Goal: Transaction & Acquisition: Book appointment/travel/reservation

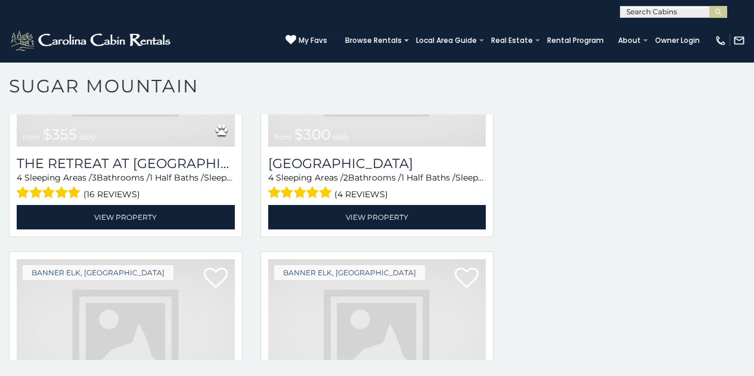
scroll to position [3298, 0]
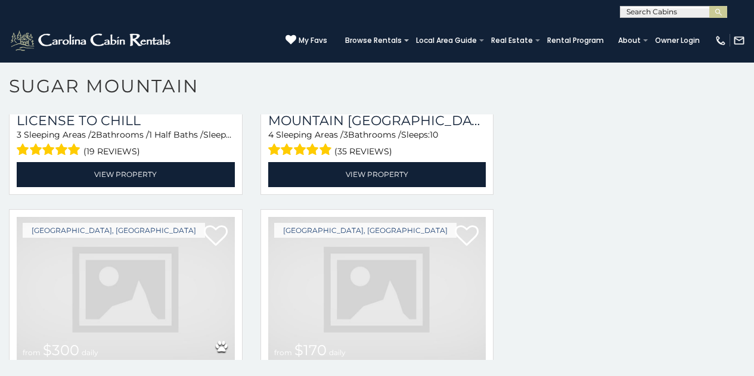
click at [277, 227] on img at bounding box center [377, 290] width 218 height 146
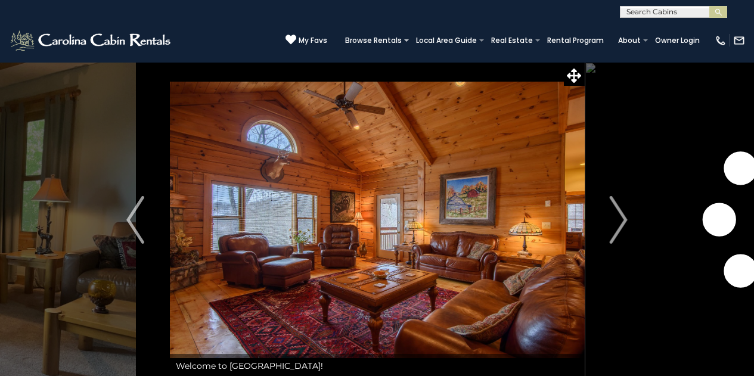
scroll to position [48, 0]
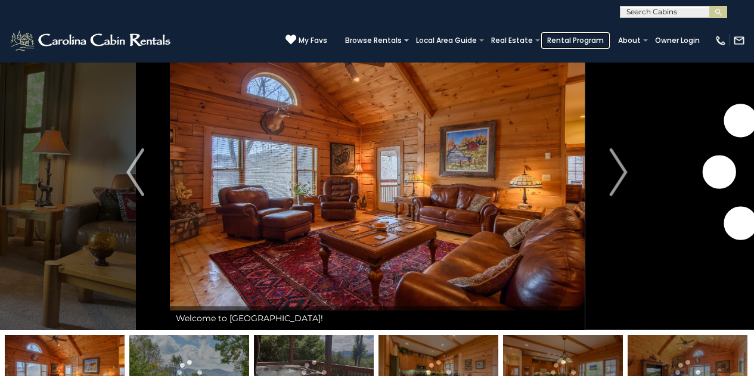
click at [595, 44] on link "Rental Program" at bounding box center [575, 40] width 69 height 17
